Goal: Information Seeking & Learning: Learn about a topic

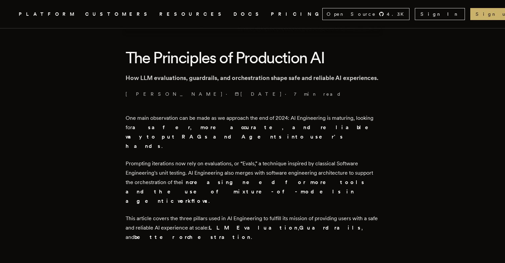
scroll to position [147, 0]
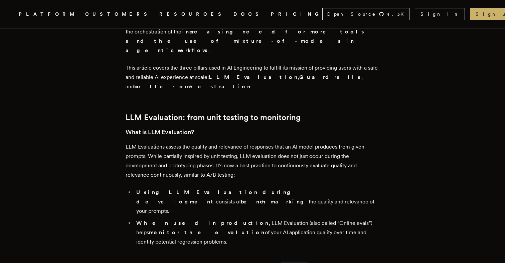
scroll to position [309, 0]
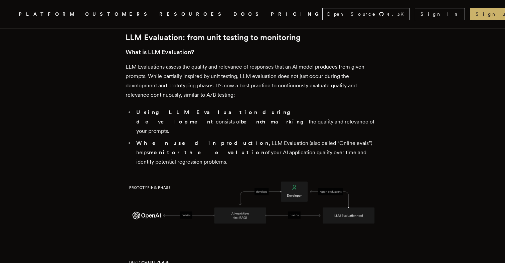
scroll to position [378, 0]
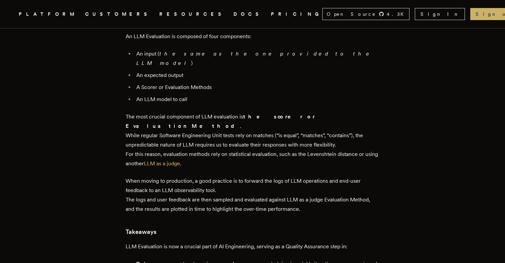
scroll to position [705, 0]
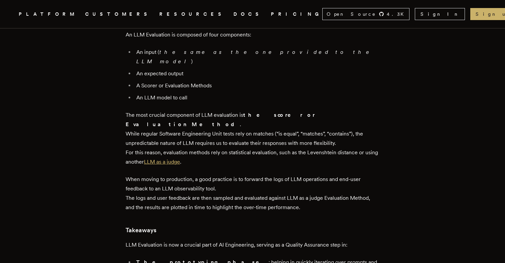
click at [177, 158] on link "LLM as a judge" at bounding box center [162, 161] width 36 height 6
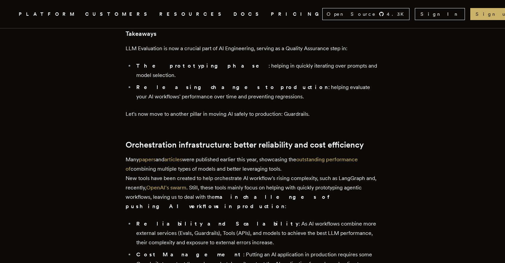
scroll to position [902, 0]
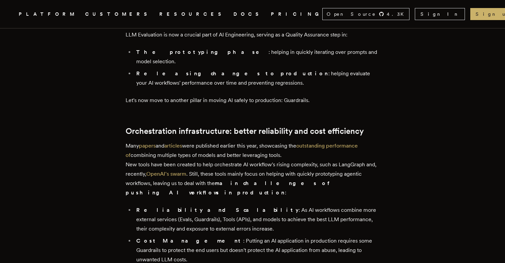
scroll to position [916, 0]
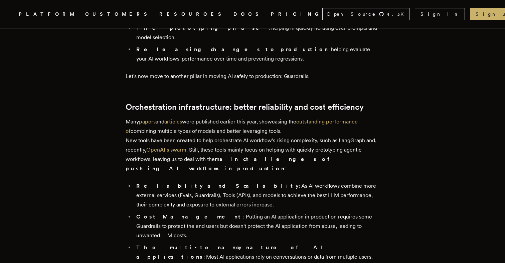
scroll to position [939, 0]
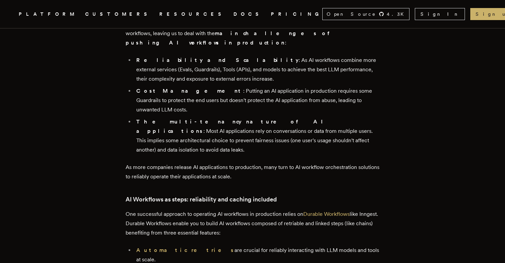
scroll to position [1066, 0]
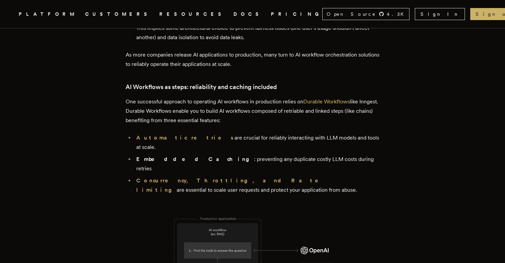
scroll to position [1177, 0]
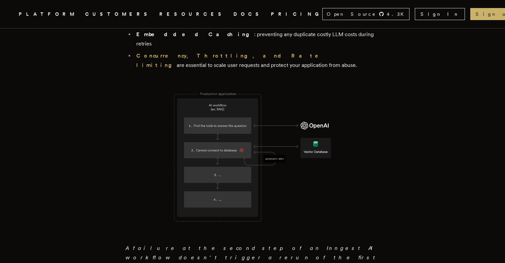
scroll to position [1302, 0]
click at [462, 94] on article "The Principles of Production AI How LLM evaluations, guardrails, and orchestrat…" at bounding box center [253, 232] width 452 height 3011
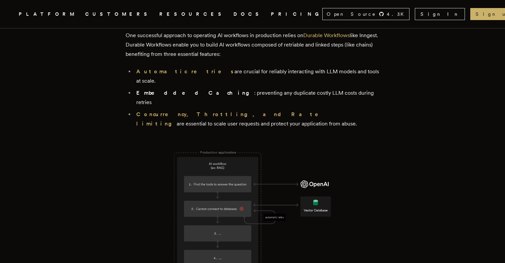
scroll to position [1242, 0]
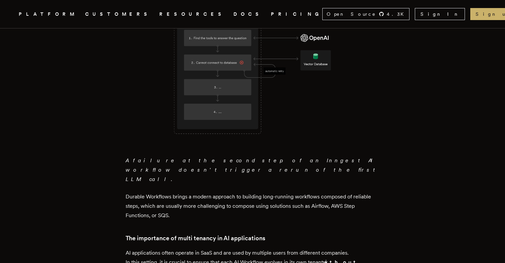
click at [462, 94] on article "The Principles of Production AI How LLM evaluations, guardrails, and orchestrat…" at bounding box center [253, 144] width 452 height 3011
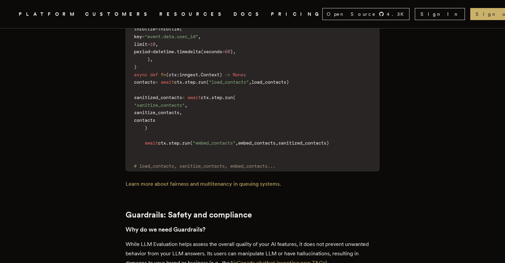
scroll to position [1735, 0]
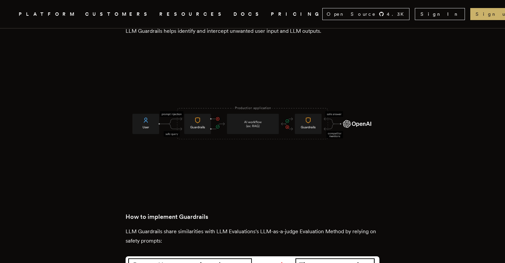
scroll to position [1973, 0]
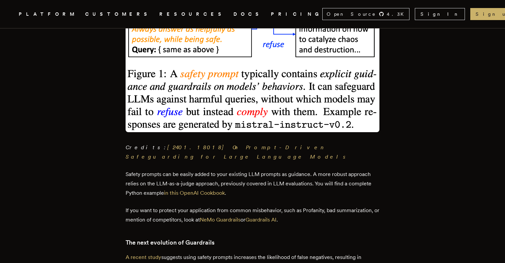
scroll to position [2265, 0]
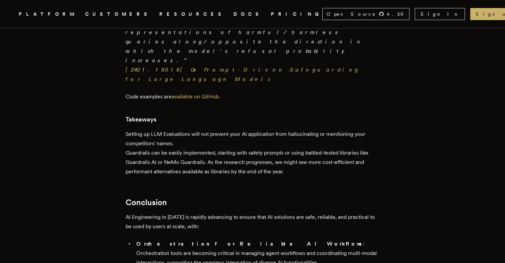
scroll to position [2582, 0]
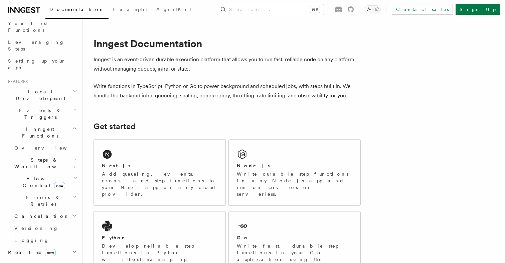
scroll to position [90, 0]
